Goal: Task Accomplishment & Management: Manage account settings

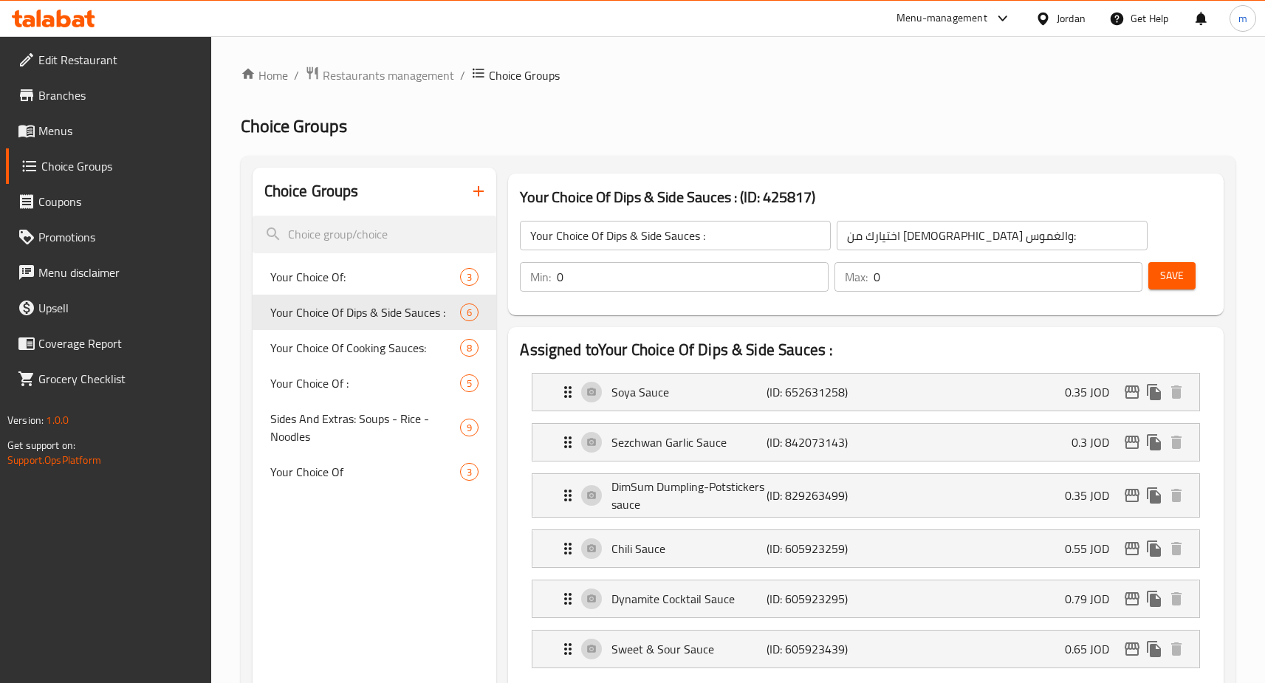
click at [586, 121] on h2 "Choice Groups" at bounding box center [738, 126] width 995 height 24
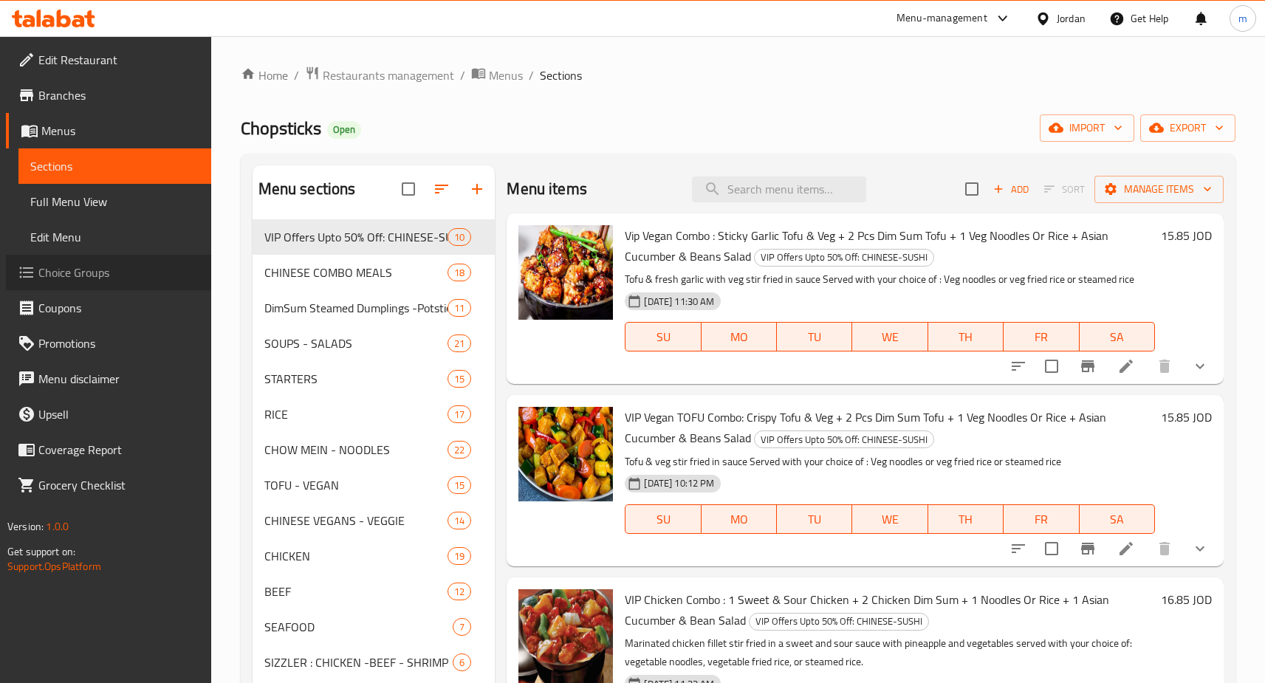
click at [95, 279] on span "Choice Groups" at bounding box center [118, 273] width 161 height 18
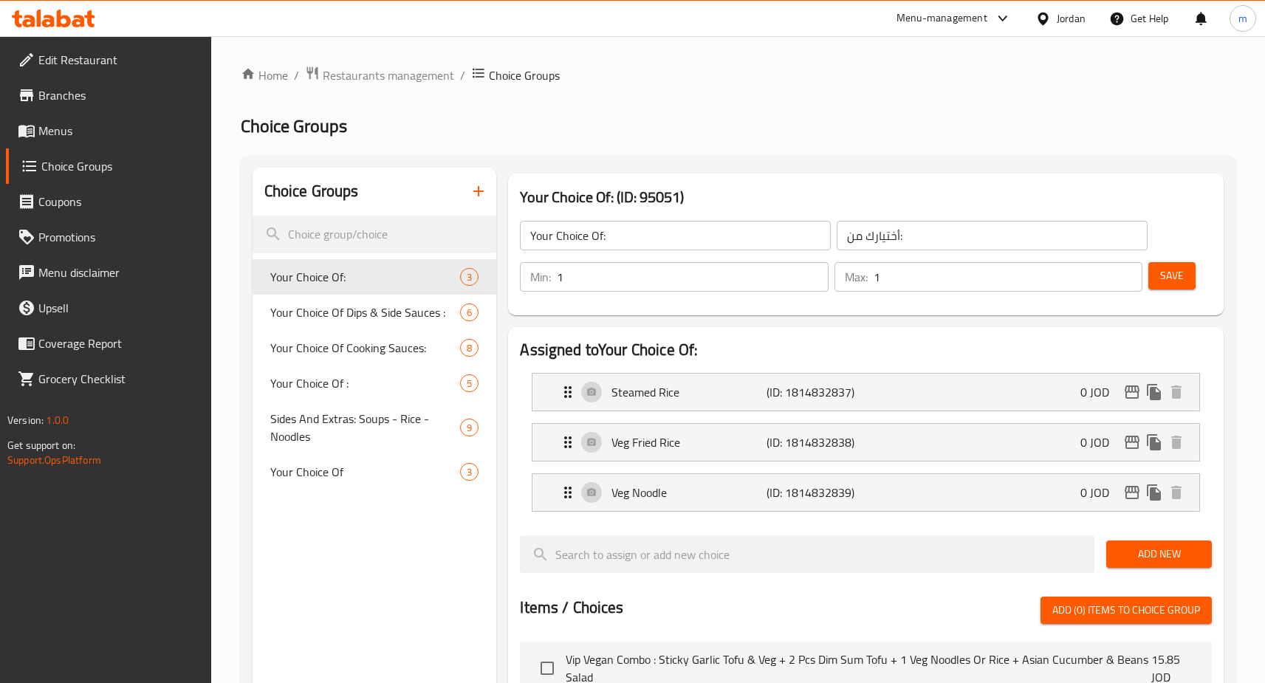
click at [641, 133] on h2 "Choice Groups" at bounding box center [738, 126] width 995 height 24
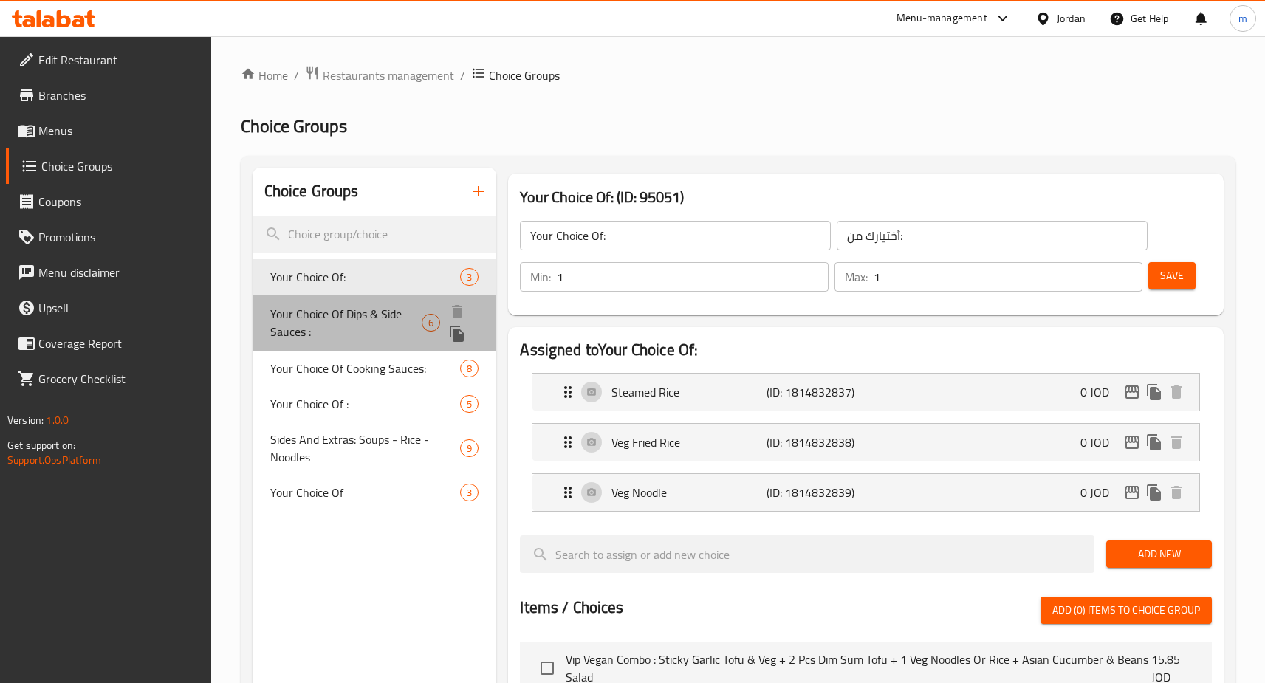
click at [347, 313] on span "Your Choice Of Dips & Side Sauces :" at bounding box center [346, 322] width 152 height 35
type input "Your Choice Of Dips & Side Sauces :"
type input "اختيارك من [DEMOGRAPHIC_DATA] والغموس:"
type input "0"
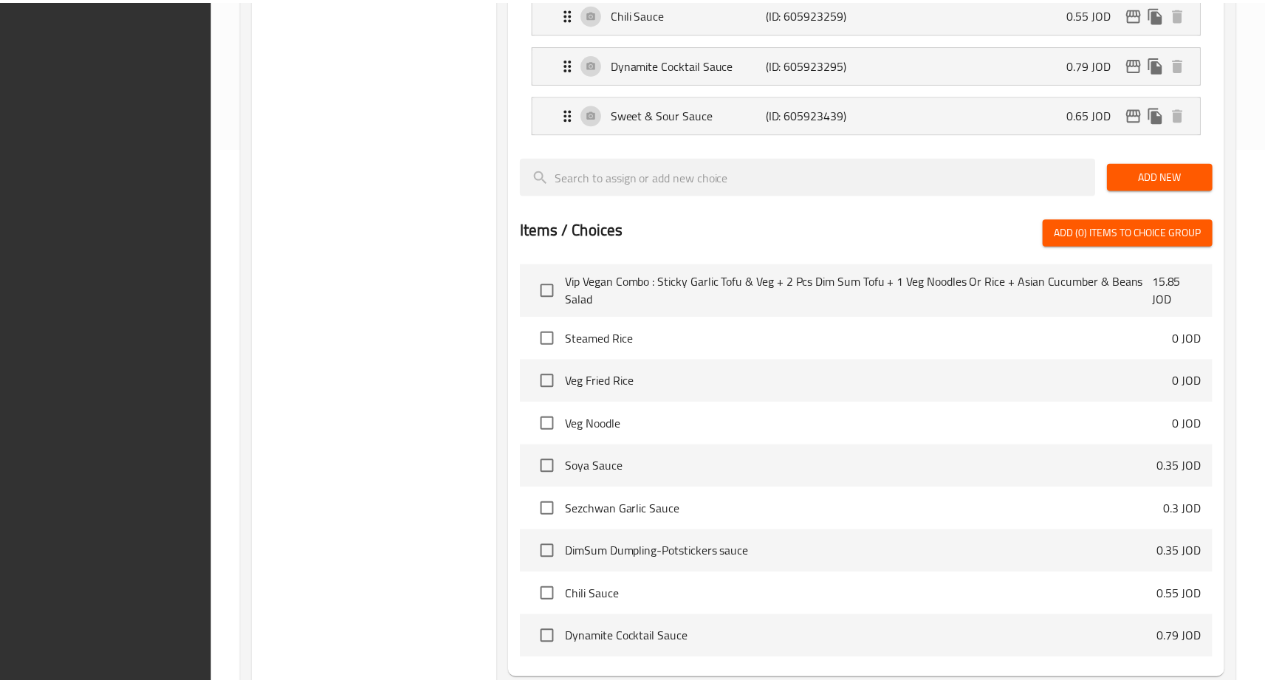
scroll to position [682, 0]
